Goal: Use online tool/utility

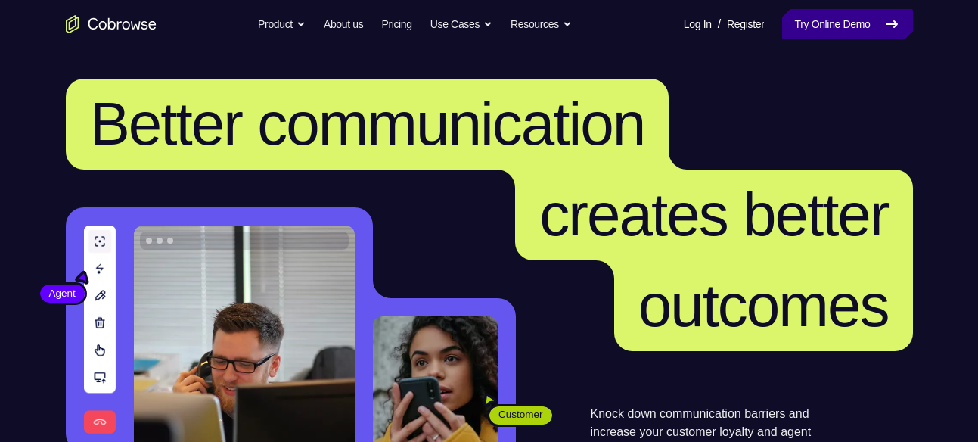
click at [830, 9] on link "Try Online Demo" at bounding box center [847, 24] width 130 height 30
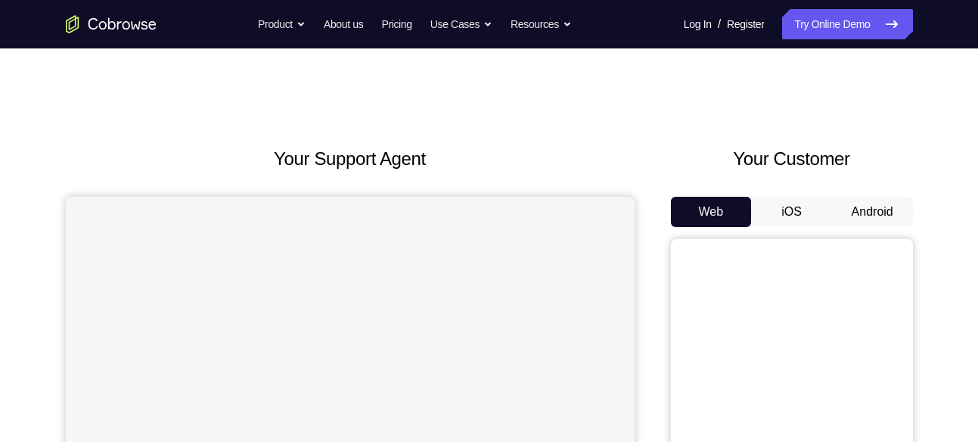
click at [884, 207] on button "Android" at bounding box center [872, 212] width 81 height 30
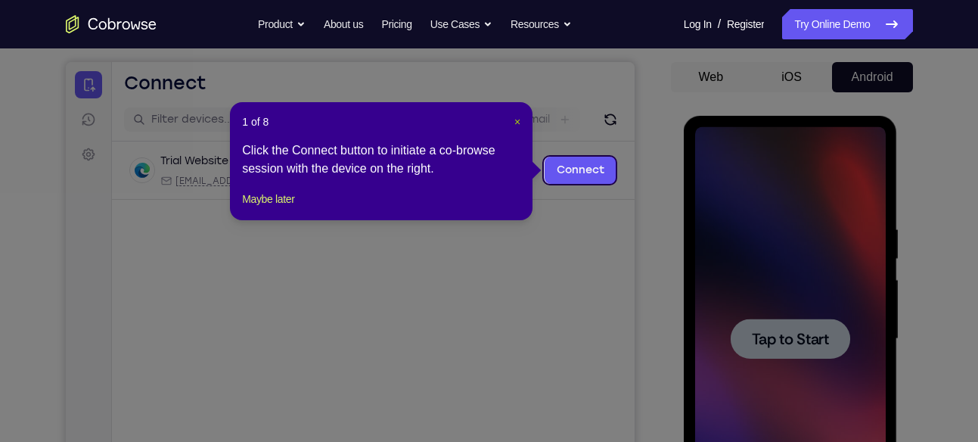
click at [517, 120] on span "×" at bounding box center [517, 122] width 6 height 12
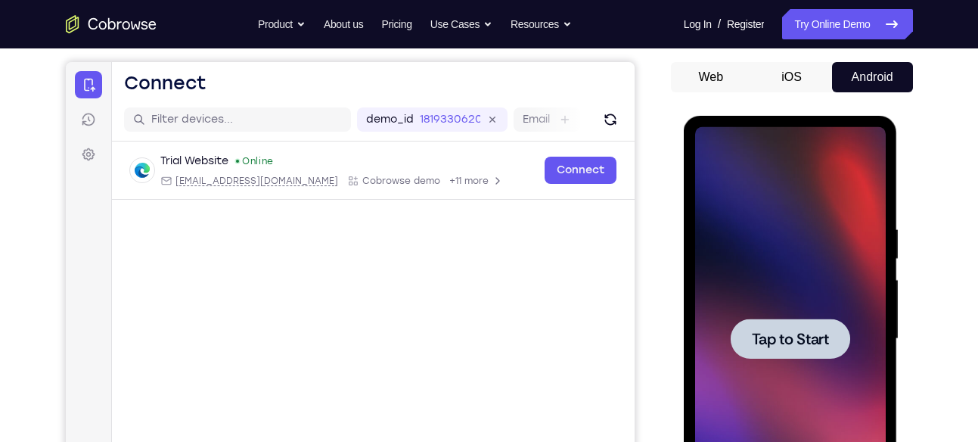
click at [793, 331] on span "Tap to Start" at bounding box center [790, 338] width 77 height 15
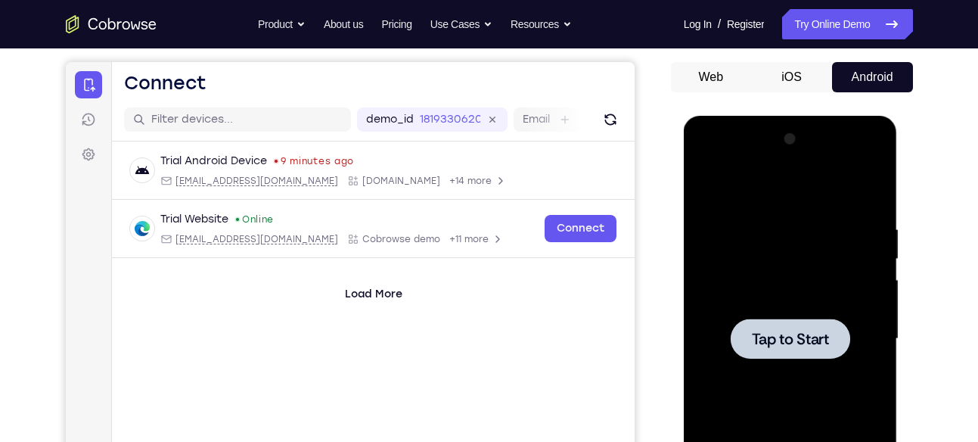
click at [754, 323] on div at bounding box center [790, 338] width 119 height 40
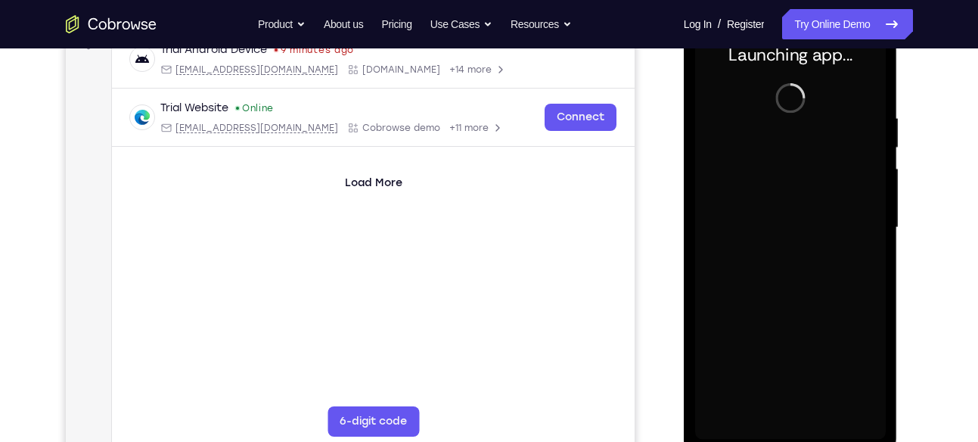
scroll to position [257, 0]
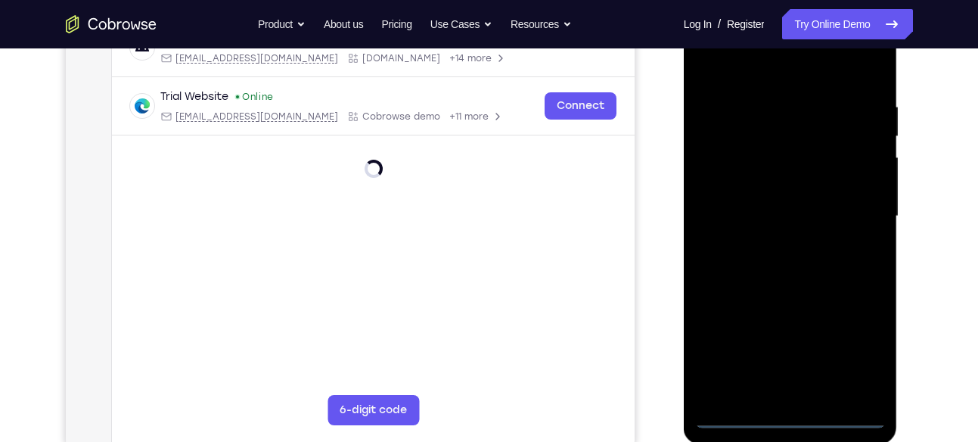
click at [790, 418] on div at bounding box center [790, 217] width 191 height 424
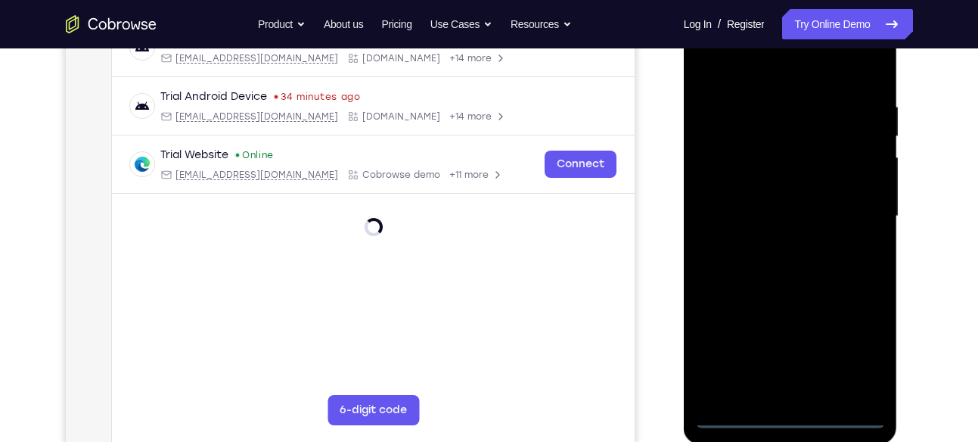
click at [857, 353] on div at bounding box center [790, 217] width 191 height 424
click at [767, 71] on div at bounding box center [790, 217] width 191 height 424
click at [726, 164] on div at bounding box center [790, 217] width 191 height 424
click at [756, 208] on div at bounding box center [790, 217] width 191 height 424
click at [729, 197] on div at bounding box center [790, 217] width 191 height 424
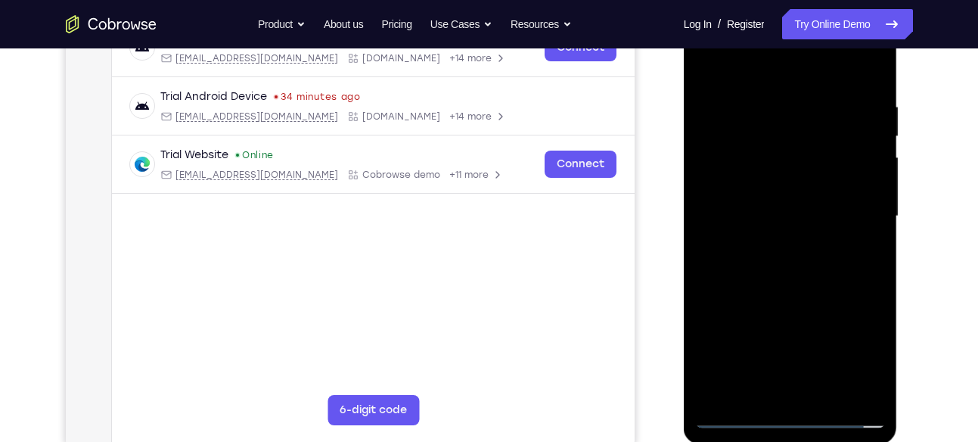
click at [752, 224] on div at bounding box center [790, 217] width 191 height 424
click at [769, 386] on div at bounding box center [790, 217] width 191 height 424
drag, startPoint x: 764, startPoint y: 306, endPoint x: 766, endPoint y: 133, distance: 172.4
click at [766, 133] on div at bounding box center [790, 217] width 191 height 424
drag, startPoint x: 776, startPoint y: 288, endPoint x: 789, endPoint y: 163, distance: 125.4
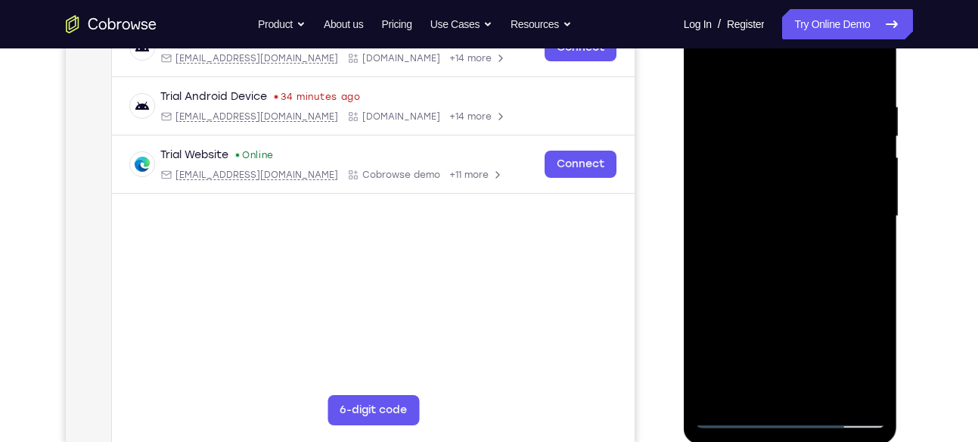
click at [789, 163] on div at bounding box center [790, 217] width 191 height 424
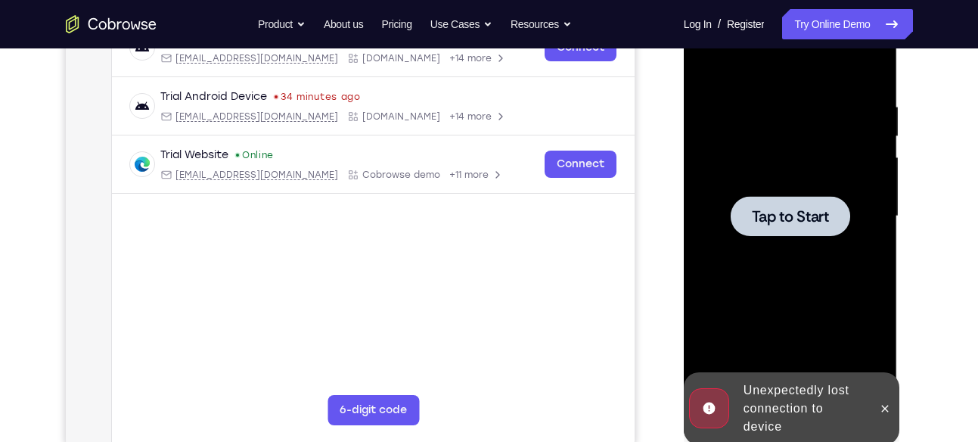
click at [790, 233] on div at bounding box center [790, 216] width 119 height 40
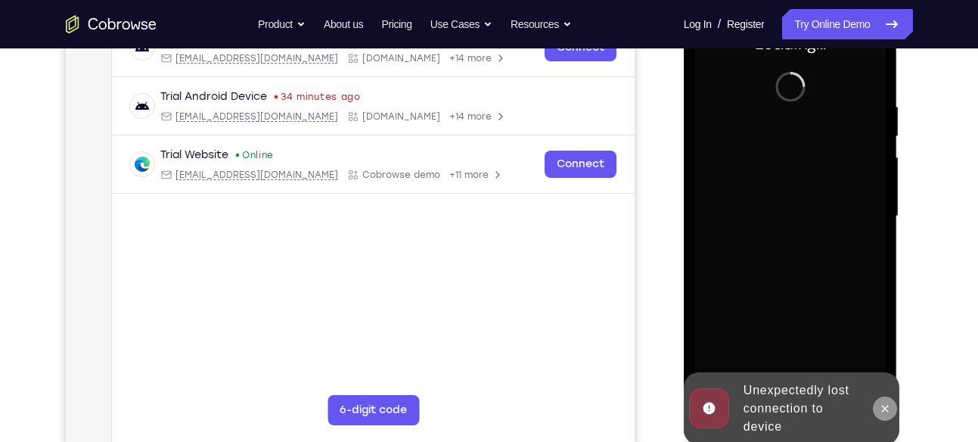
click at [889, 403] on icon at bounding box center [885, 408] width 12 height 12
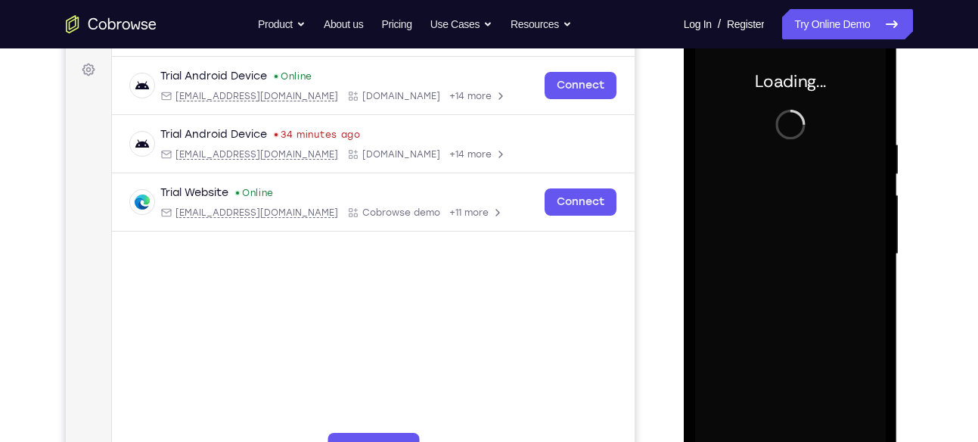
scroll to position [216, 0]
